Goal: Task Accomplishment & Management: Complete application form

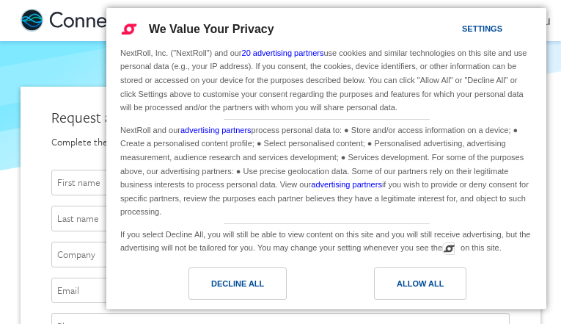
type input "[EMAIL_ADDRESS][DOMAIN_NAME]"
type input "rGwWTQmrBi"
type input "OfobnNHAFEpsLt"
type input "bBEdHxVZcATxhV"
type input "dBHfQDzqGyPgIFGy"
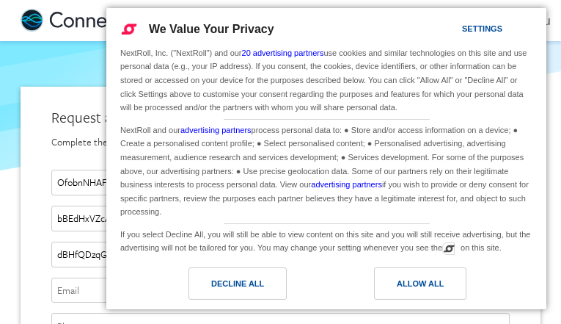
type input "[EMAIL_ADDRESS][DOMAIN_NAME]"
type input "2803247218"
